Goal: Ask a question

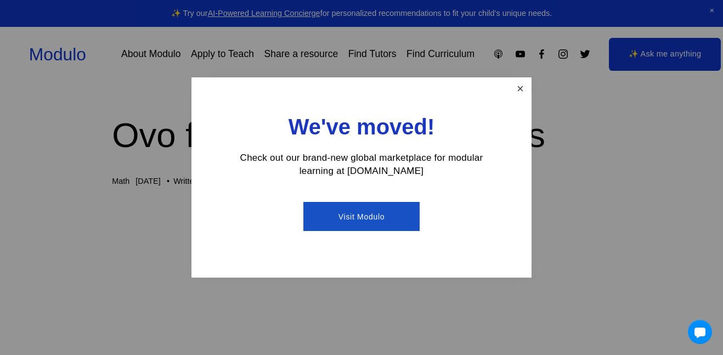
click at [517, 93] on link "Close" at bounding box center [520, 88] width 19 height 19
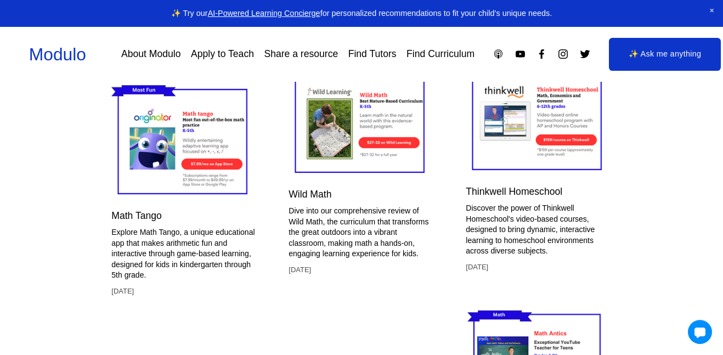
scroll to position [2695, 1]
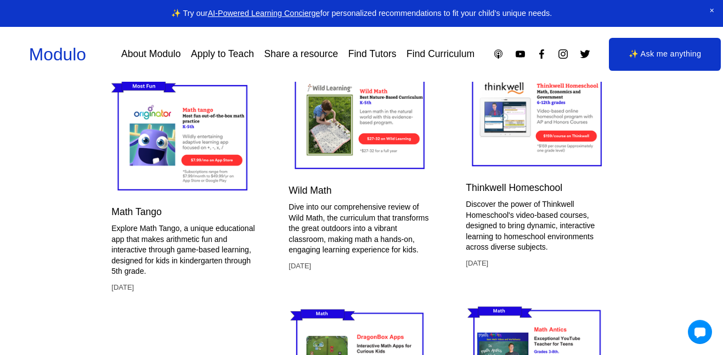
click at [712, 10] on span "Close Announcement" at bounding box center [713, 11] width 22 height 22
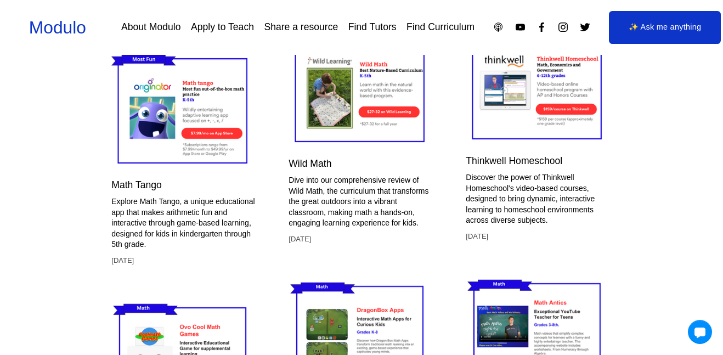
click at [621, 41] on link "✨ Ask me anything" at bounding box center [665, 27] width 113 height 33
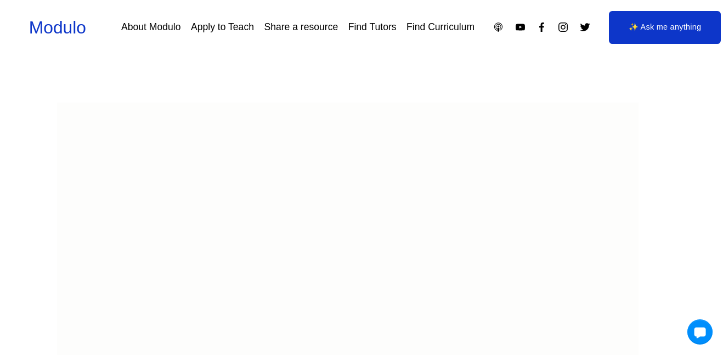
click at [699, 330] on div at bounding box center [700, 331] width 25 height 25
